Goal: Task Accomplishment & Management: Complete application form

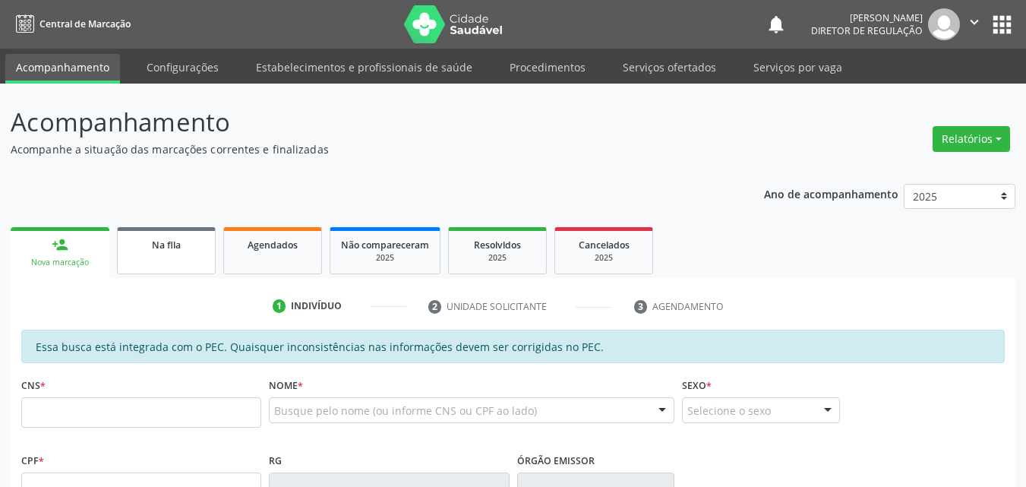
click at [161, 259] on link "Na fila" at bounding box center [166, 250] width 99 height 47
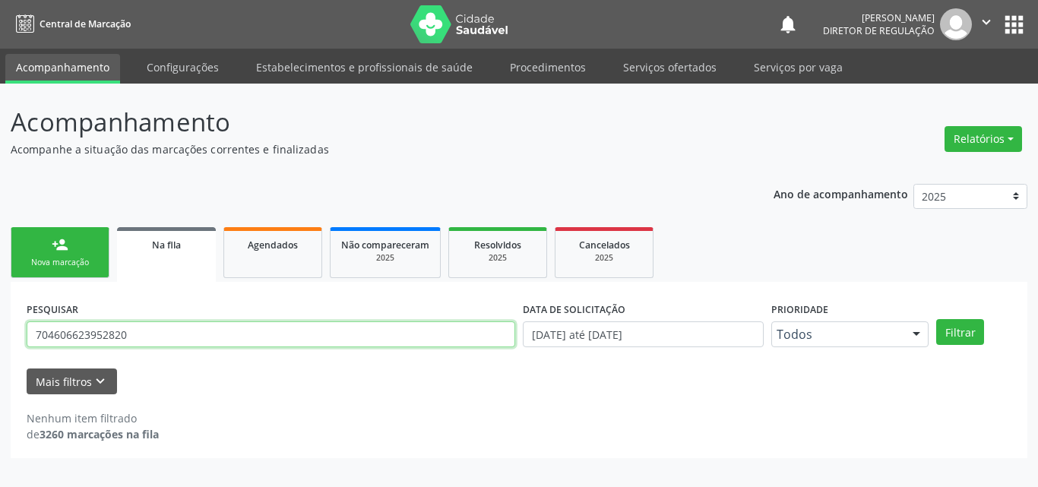
drag, startPoint x: 194, startPoint y: 331, endPoint x: 0, endPoint y: 369, distance: 197.4
click at [0, 369] on div "Acompanhamento Acompanhe a situação das marcações correntes e finalizadas Relat…" at bounding box center [519, 285] width 1038 height 403
type input "alvina"
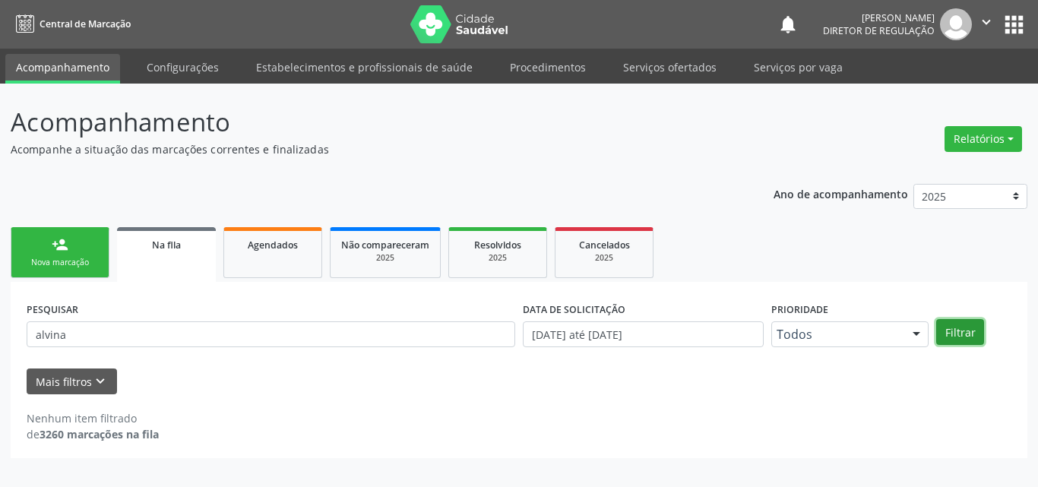
click at [965, 333] on button "Filtrar" at bounding box center [960, 332] width 48 height 26
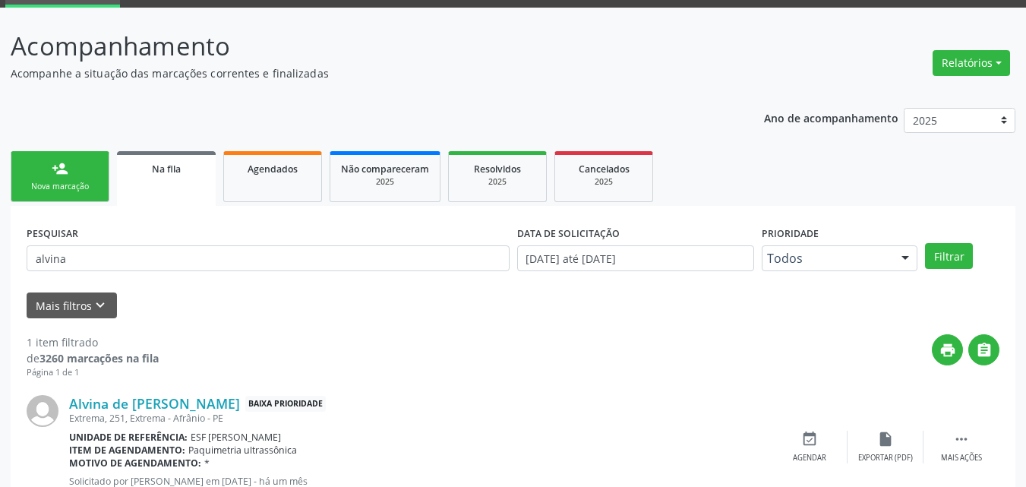
scroll to position [130, 0]
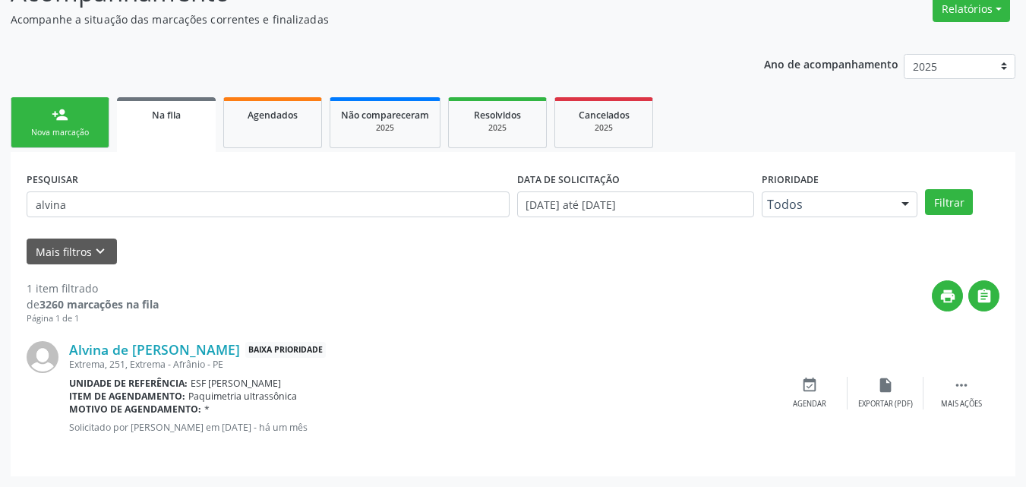
click at [77, 122] on link "person_add Nova marcação" at bounding box center [60, 122] width 99 height 51
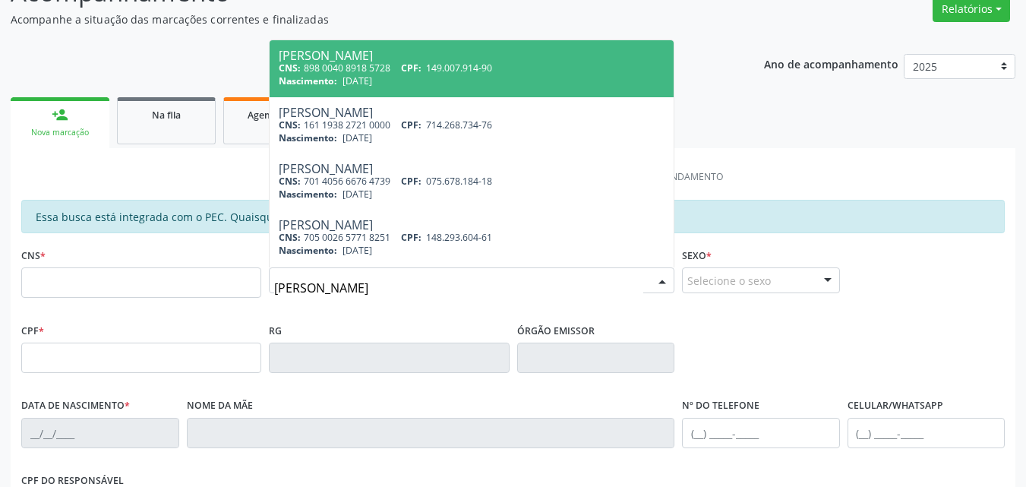
type input "[PERSON_NAME]"
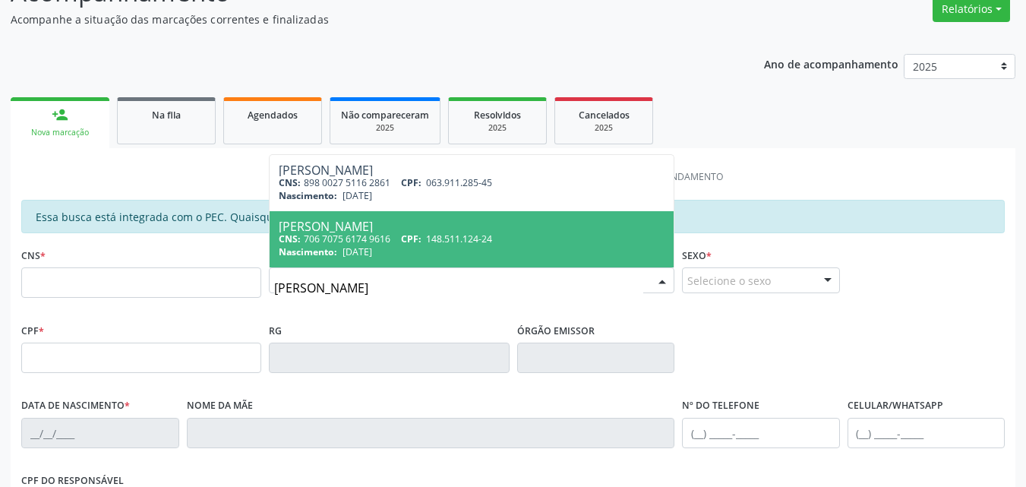
click at [378, 230] on div "[PERSON_NAME]" at bounding box center [472, 226] width 386 height 12
type input "706 7075 6174 9616"
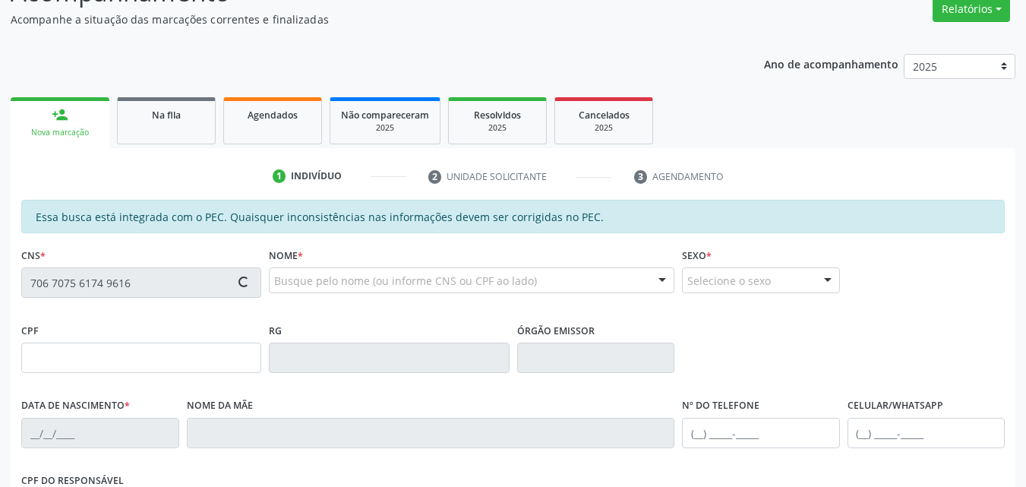
type input "148.511.124-24"
type input "[DATE]"
type input "[PERSON_NAME]"
type input "[PHONE_NUMBER]"
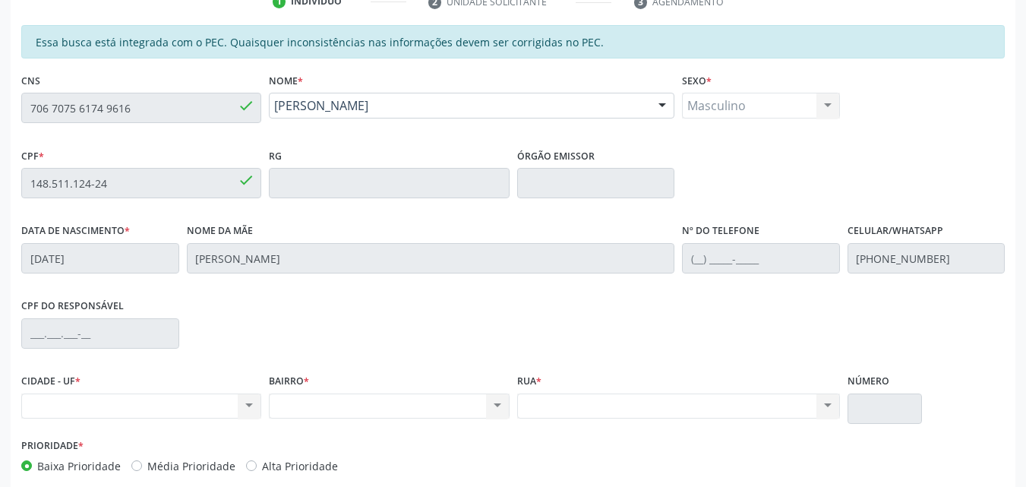
scroll to position [229, 0]
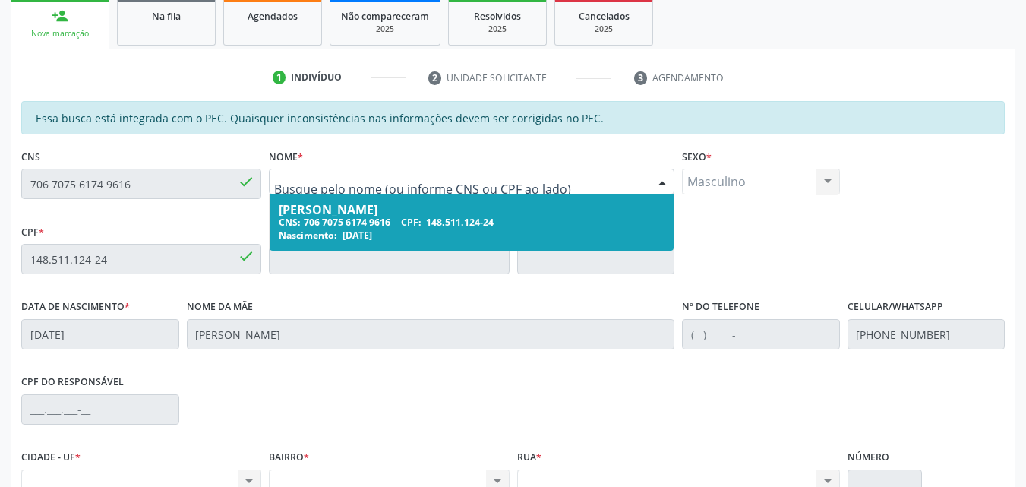
drag, startPoint x: 321, startPoint y: 179, endPoint x: 346, endPoint y: 188, distance: 27.1
click at [581, 174] on input "text" at bounding box center [458, 189] width 369 height 30
click at [550, 217] on div "CNS: 706 7075 6174 9616 CPF: 148.511.124-24" at bounding box center [472, 222] width 386 height 13
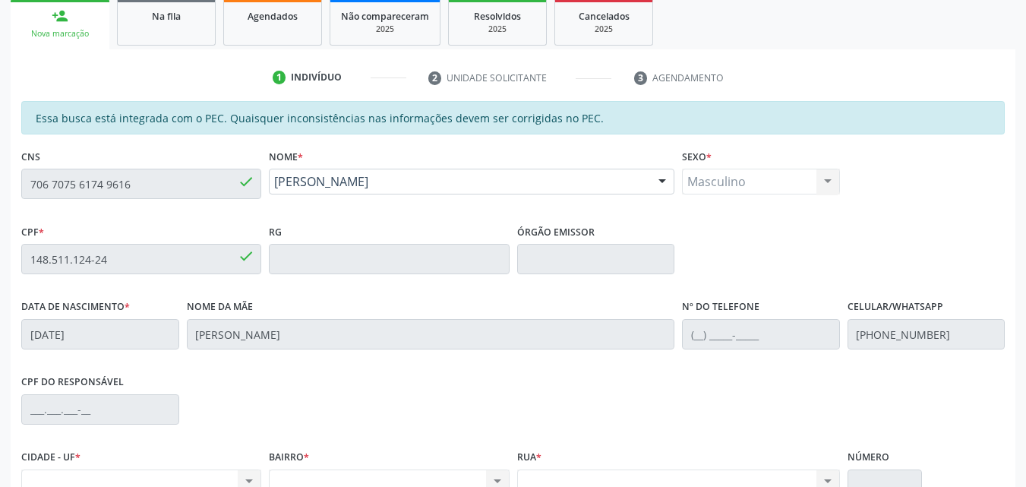
click at [15, 179] on div "Essa busca está integrada com o PEC. Quaisquer inconsistências nas informações …" at bounding box center [513, 364] width 1005 height 527
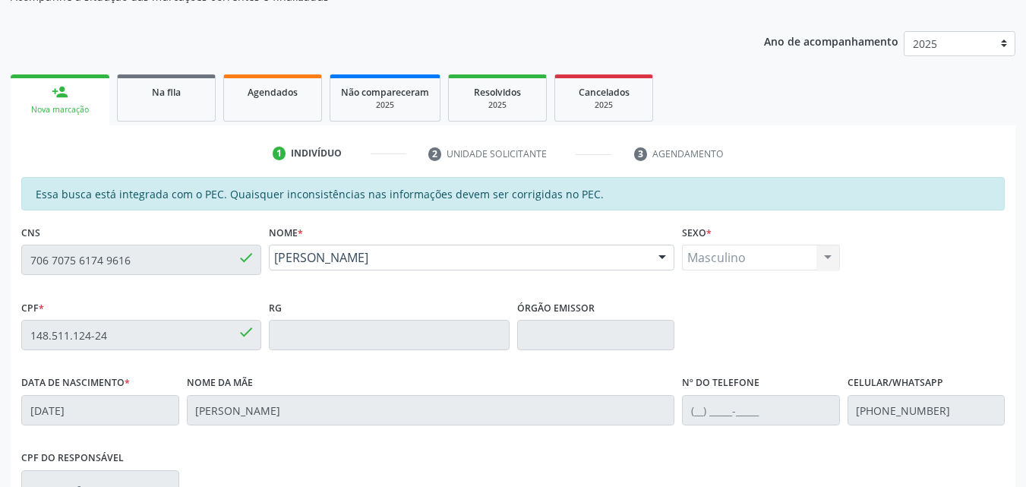
scroll to position [77, 0]
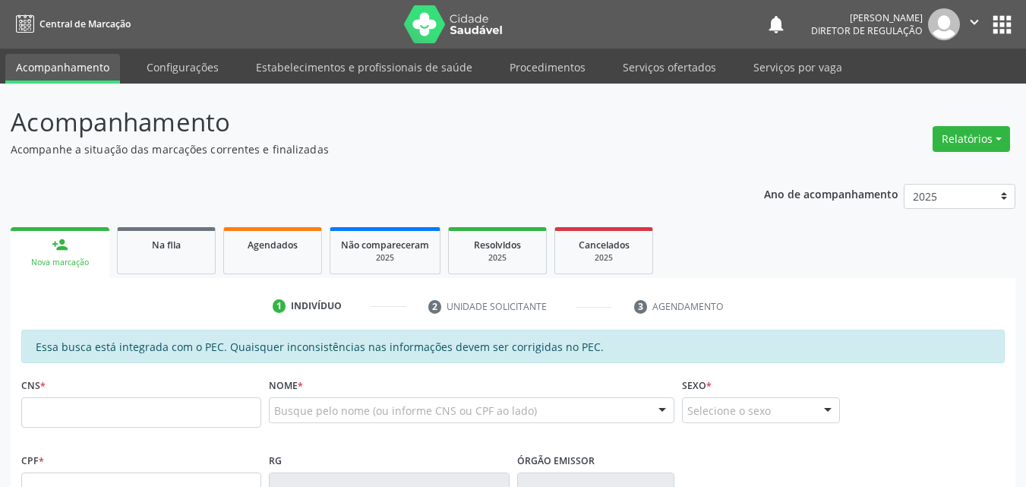
scroll to position [77, 0]
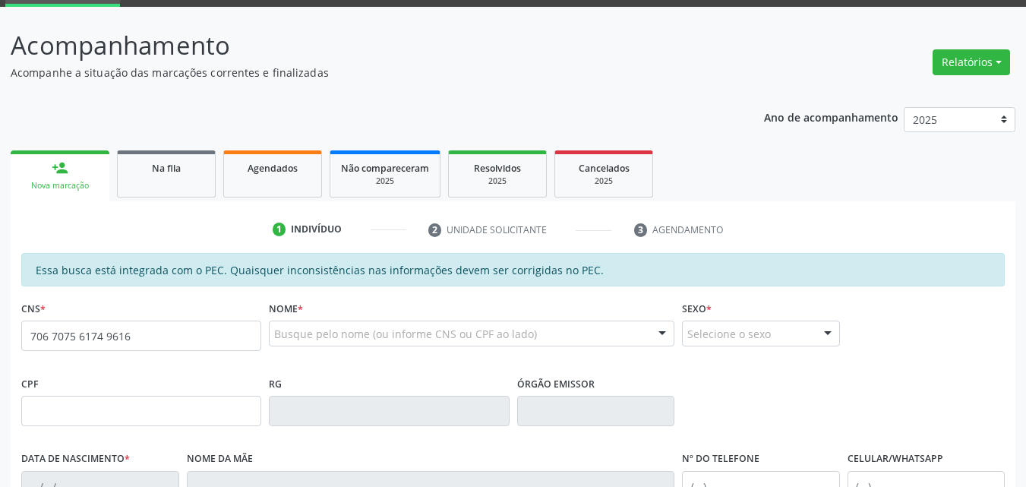
type input "706 7075 6174 9616"
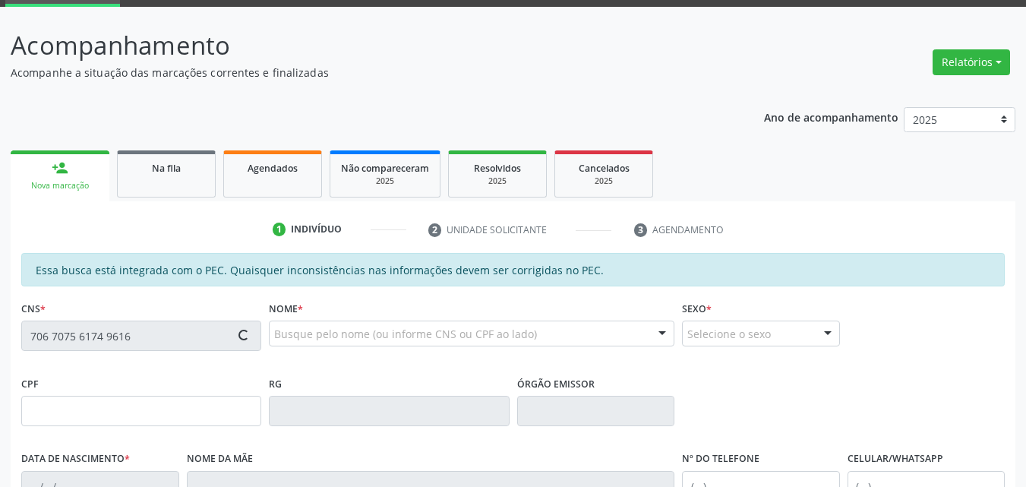
type input "148.511.124-24"
type input "[DATE]"
type input "[PERSON_NAME]"
type input "[PHONE_NUMBER]"
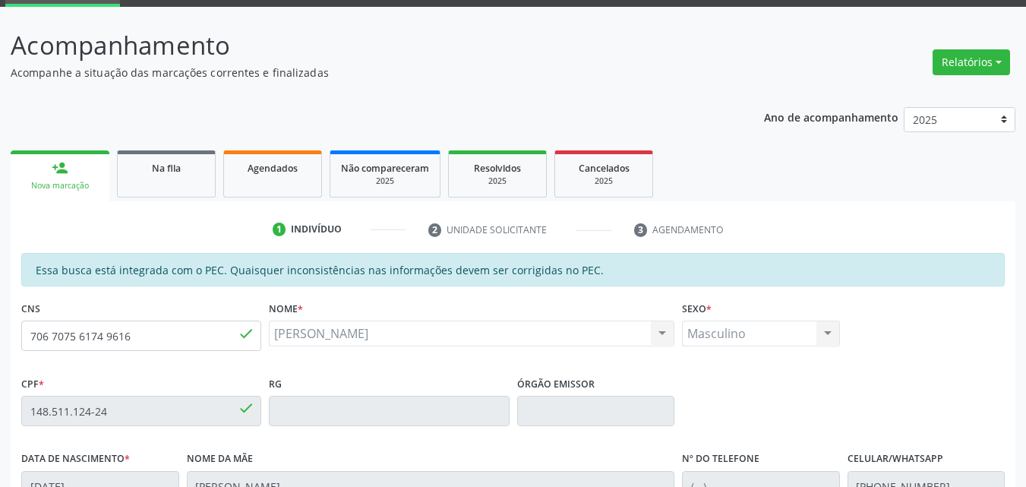
scroll to position [1, 0]
